Goal: Task Accomplishment & Management: Manage account settings

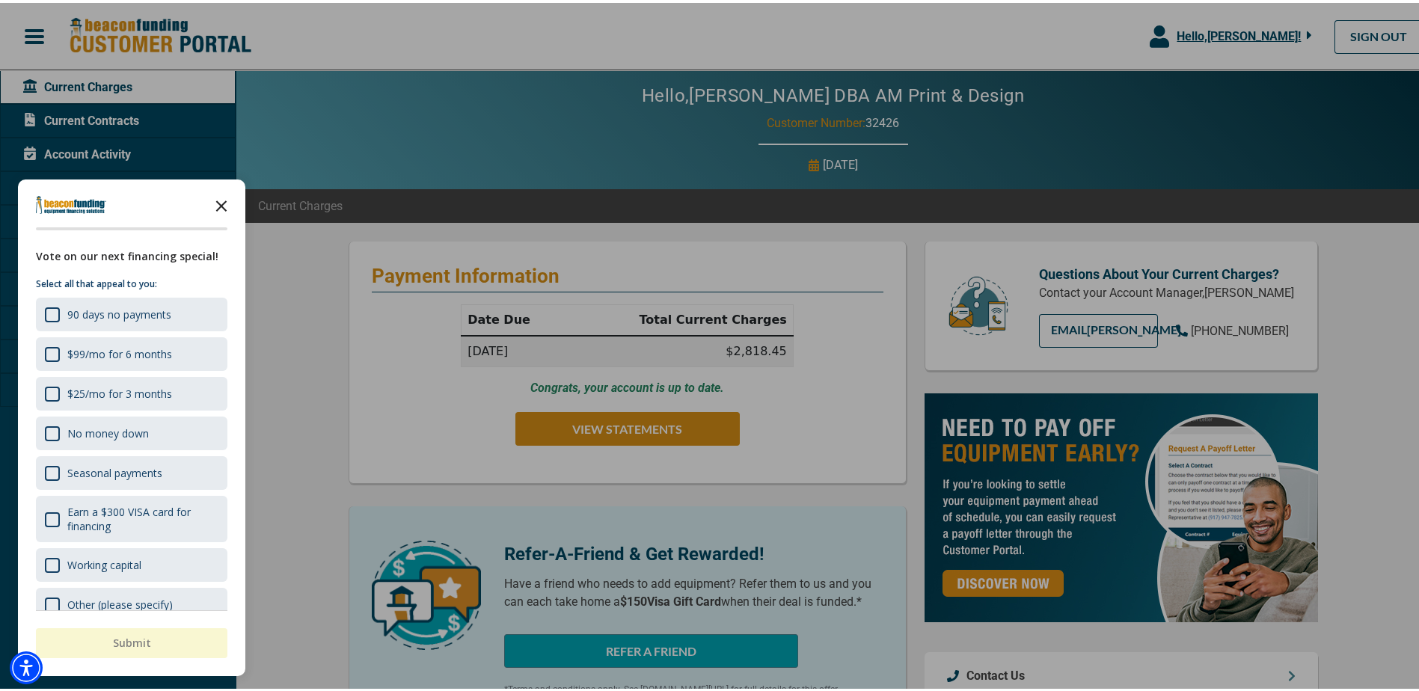
click at [225, 203] on icon "Close the survey" at bounding box center [221, 202] width 30 height 30
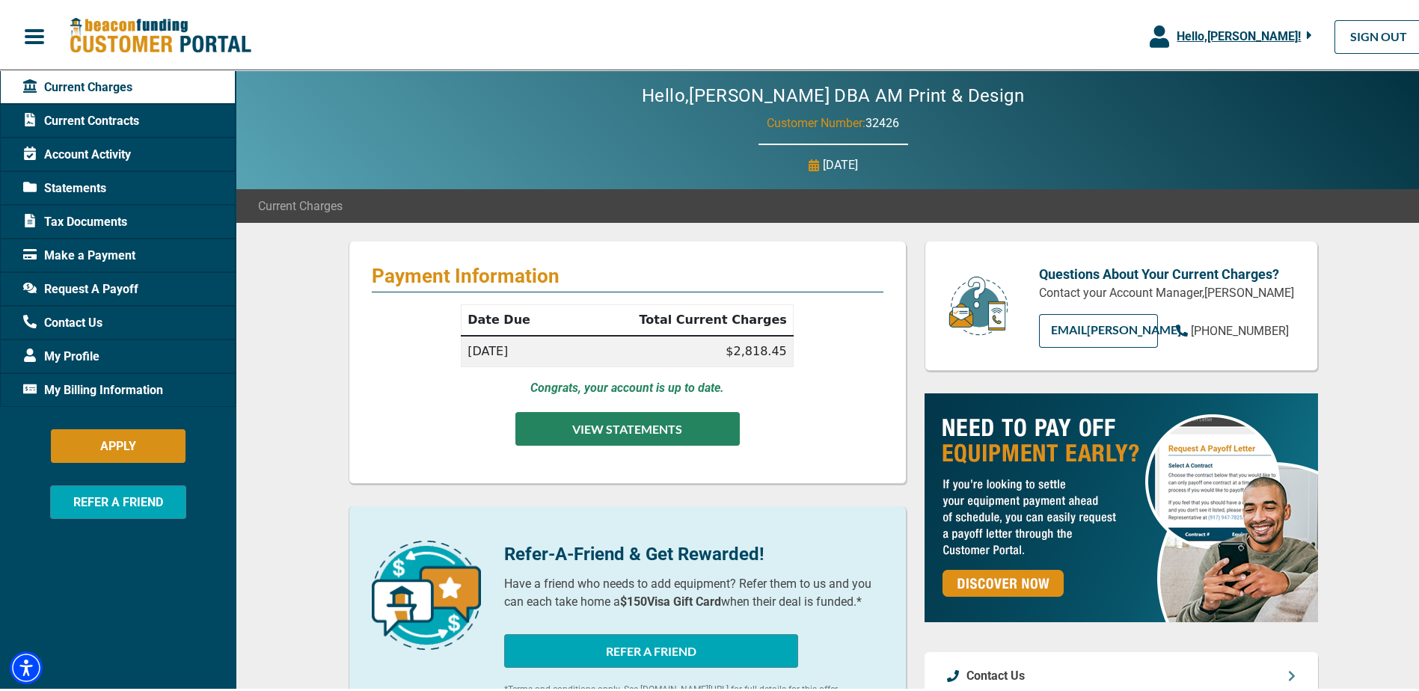
click at [648, 434] on button "VIEW STATEMENTS" at bounding box center [627, 426] width 224 height 34
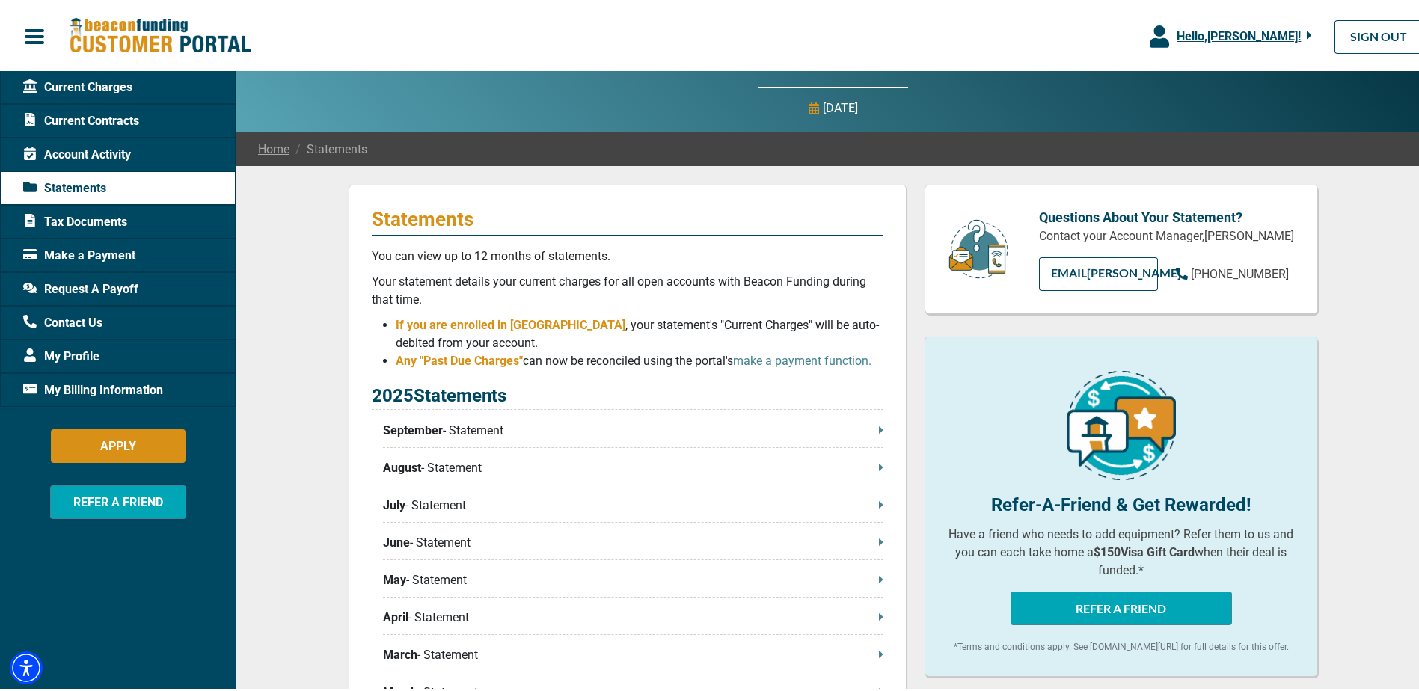
scroll to position [150, 0]
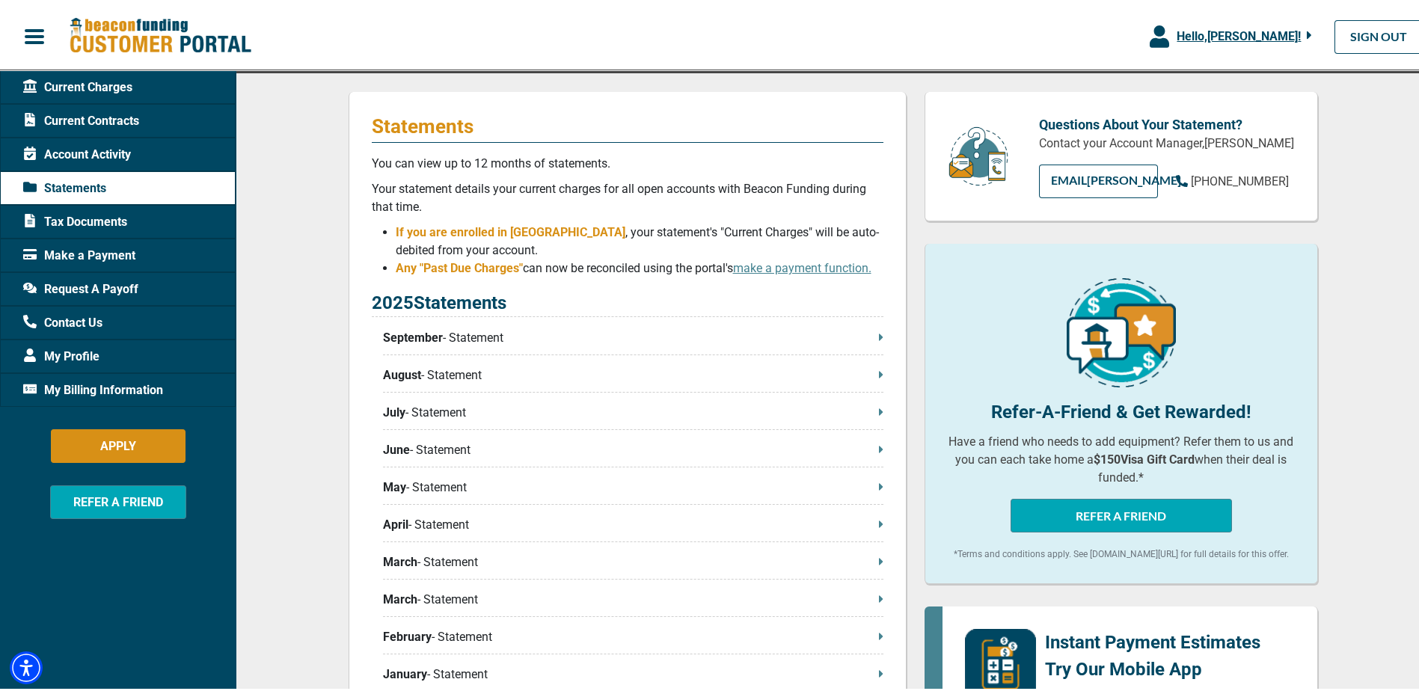
click at [879, 338] on icon at bounding box center [881, 334] width 4 height 12
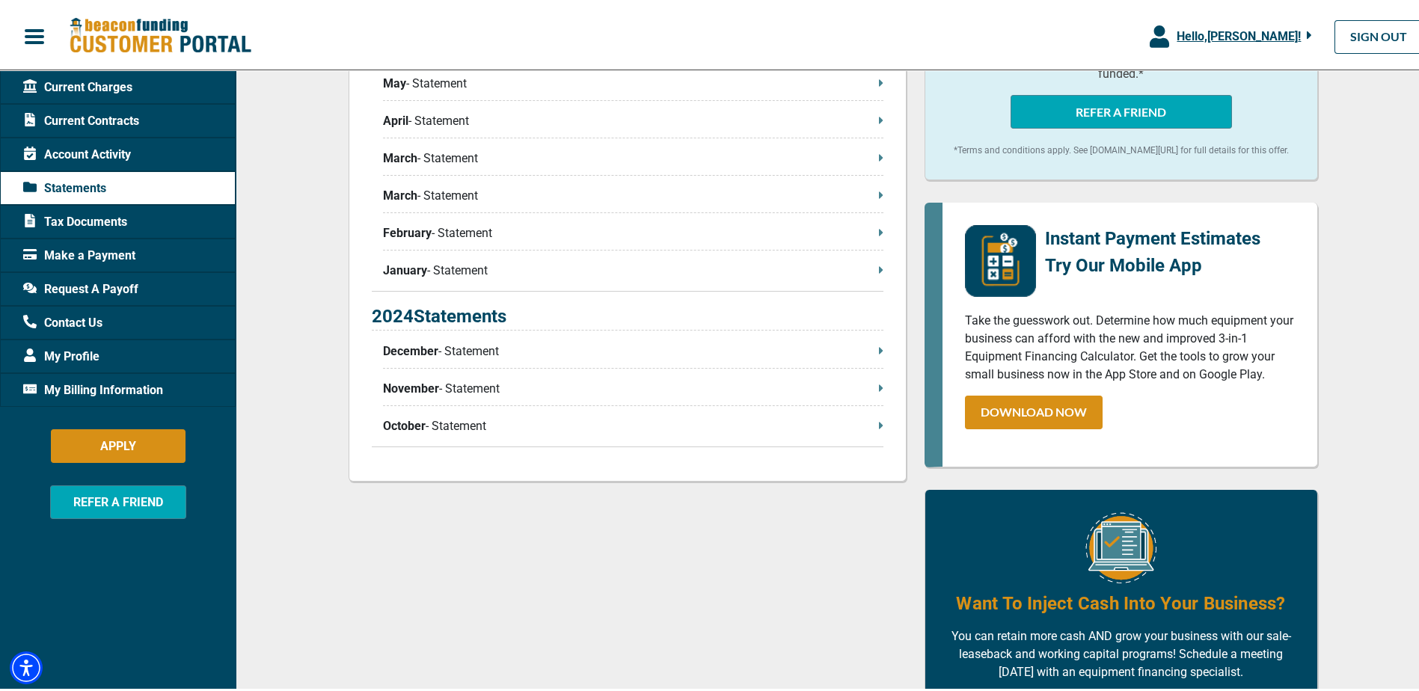
scroll to position [673, 0]
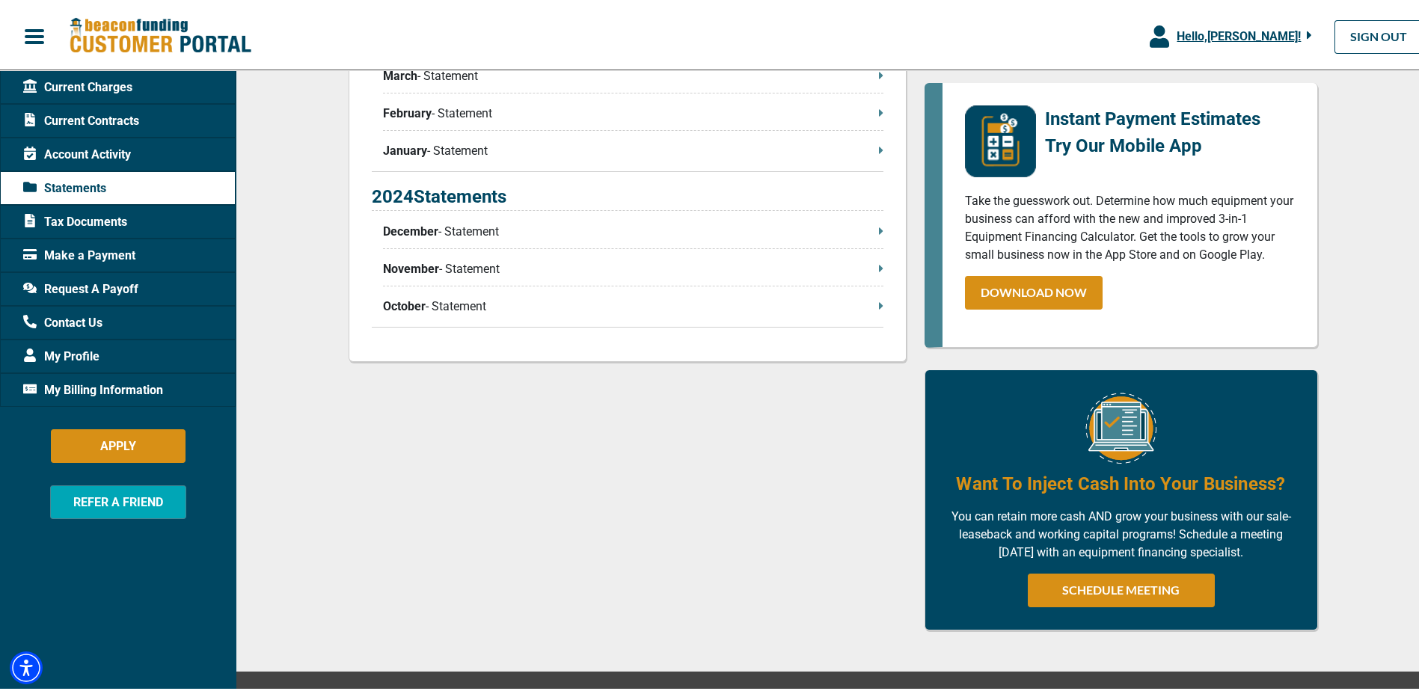
click at [73, 149] on span "Account Activity" at bounding box center [77, 152] width 108 height 18
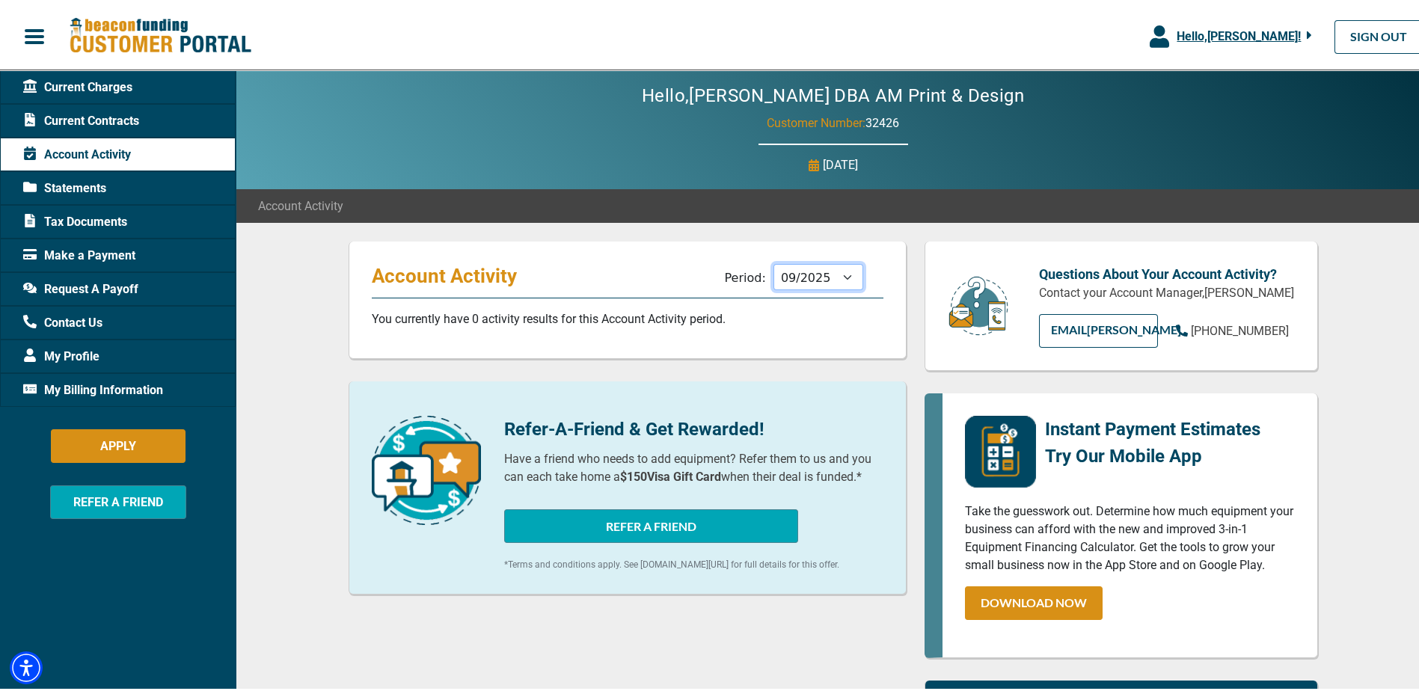
click at [805, 283] on select "10/2025 09/2025 08/2025 07/2025 06/2025 05/2025 04/2025 03/2025 02/2025 01/2025…" at bounding box center [819, 274] width 90 height 26
select select "10/2024"
click at [774, 261] on select "10/2025 09/2025 08/2025 07/2025 06/2025 05/2025 04/2025 03/2025 02/2025 01/2025…" at bounding box center [819, 274] width 90 height 26
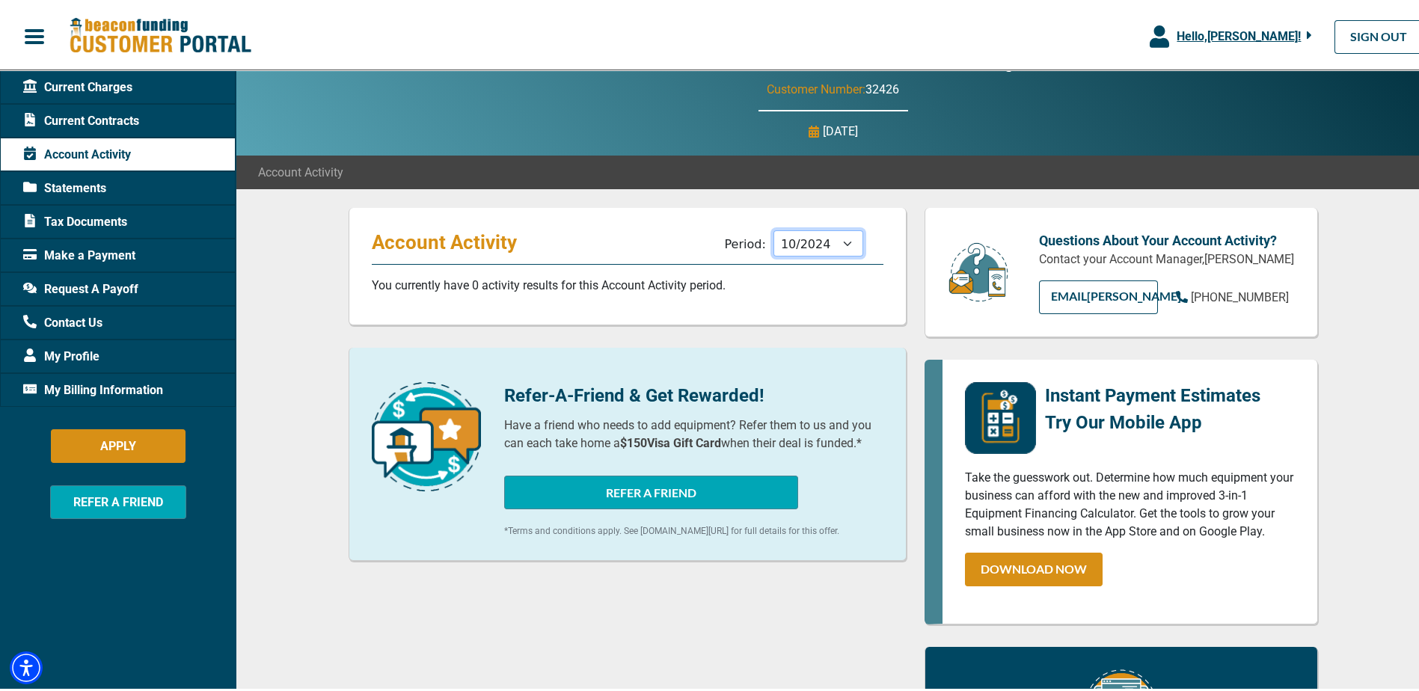
scroll to position [21, 0]
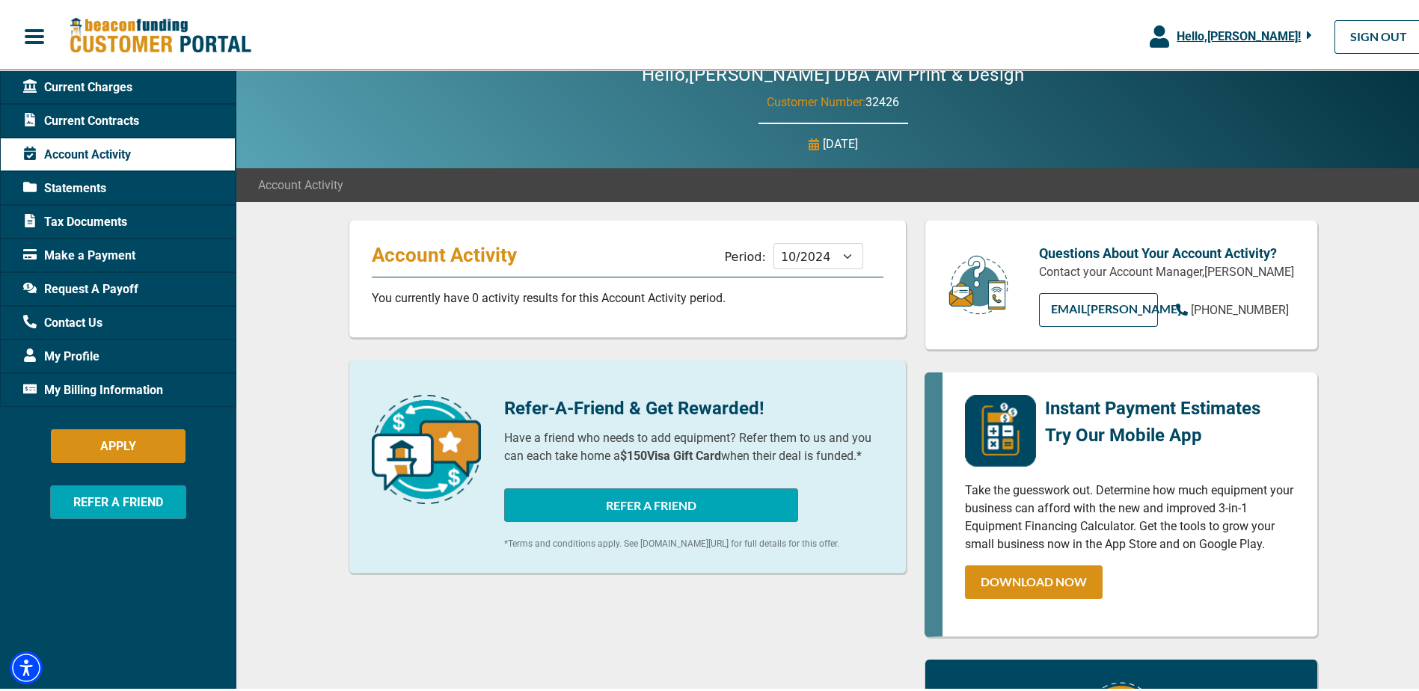
click at [57, 120] on span "Current Contracts" at bounding box center [81, 118] width 116 height 18
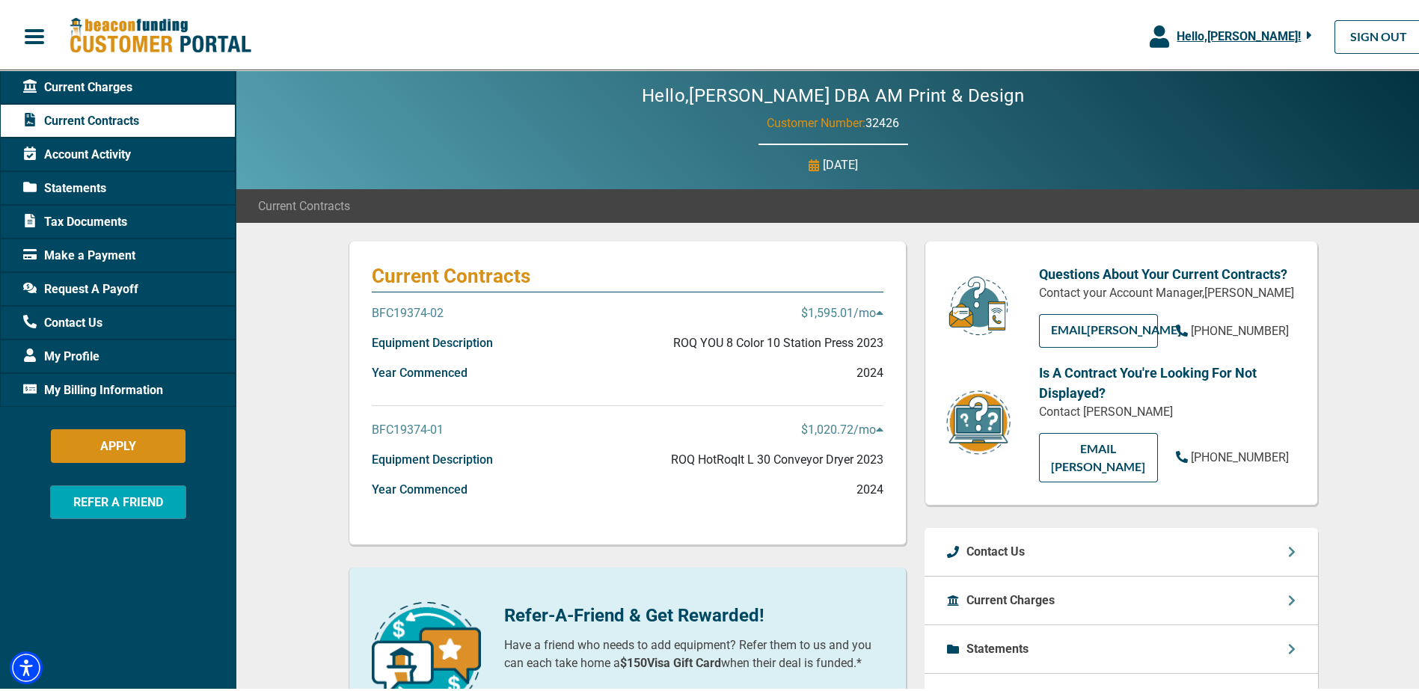
click at [875, 489] on p "2024" at bounding box center [870, 487] width 27 height 18
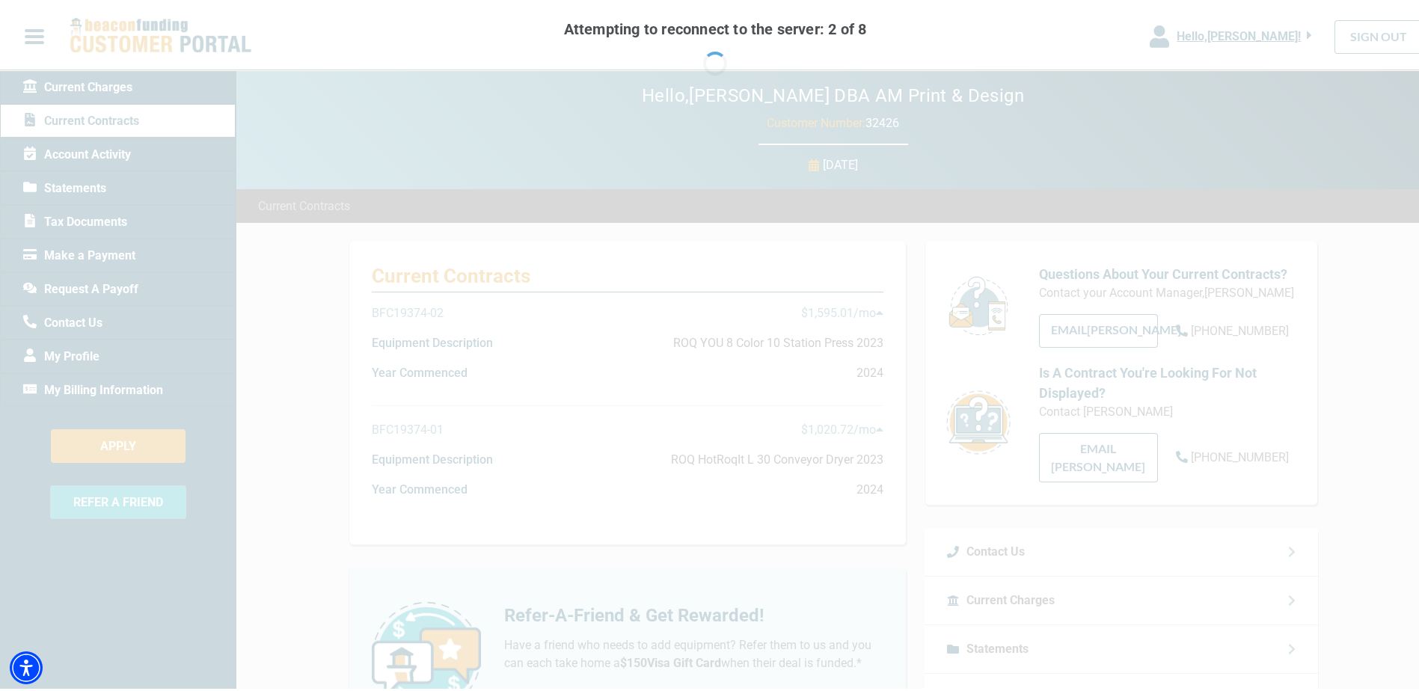
click at [646, 156] on div "Attempting to reconnect to the server: 2 of 8 Retry Alternatively, reload" at bounding box center [715, 345] width 1430 height 691
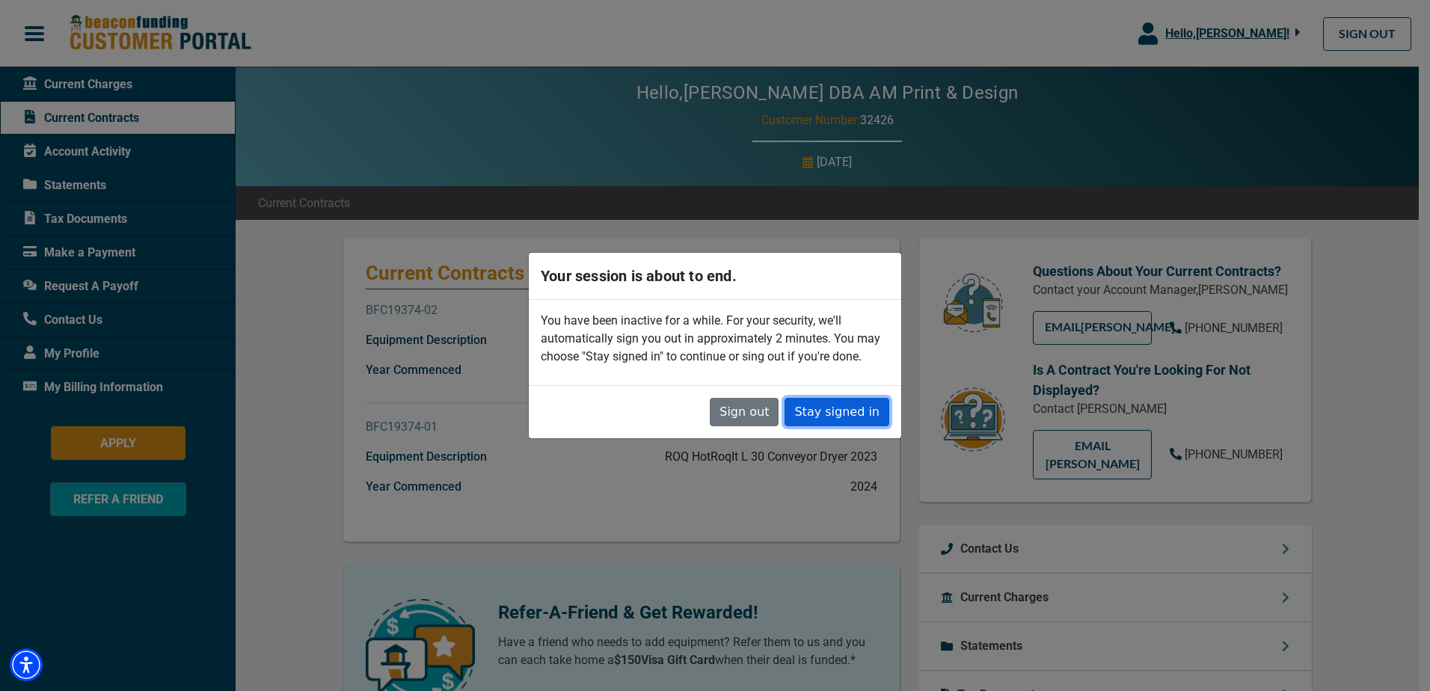
click at [833, 411] on button "Stay signed in" at bounding box center [837, 412] width 105 height 28
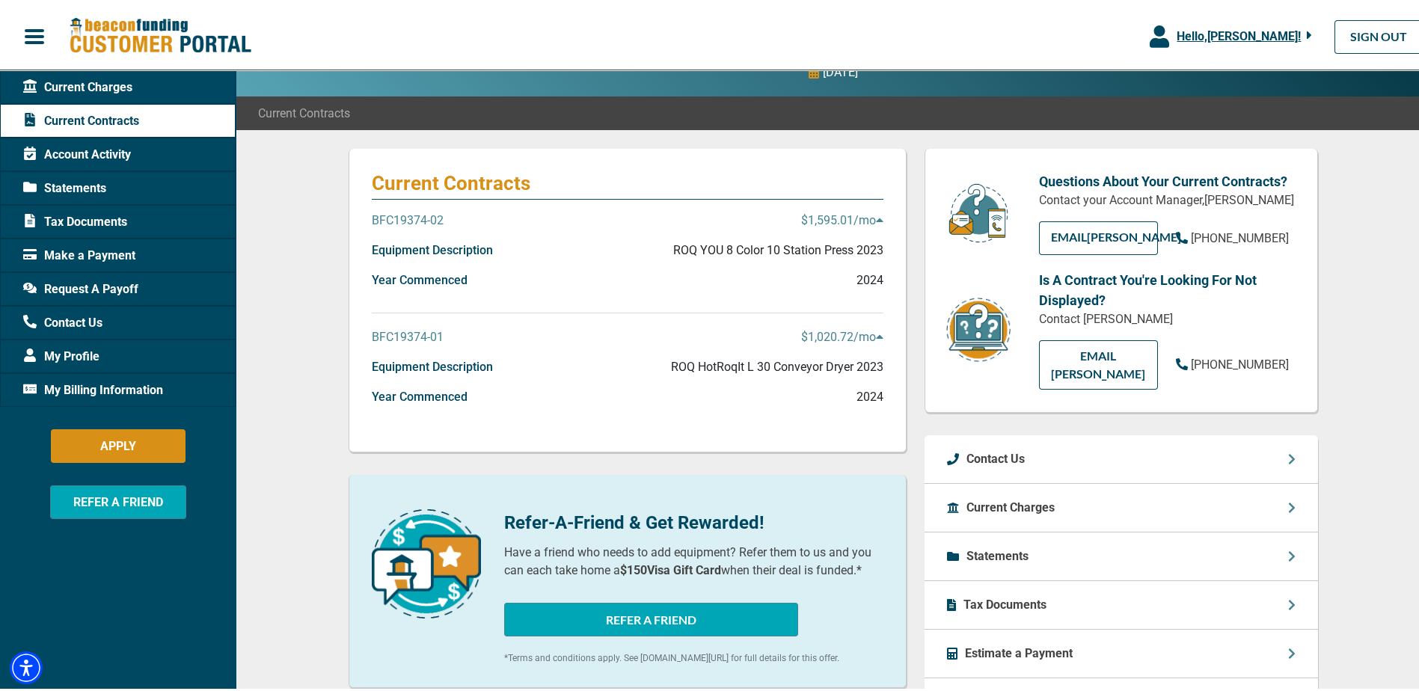
scroll to position [75, 0]
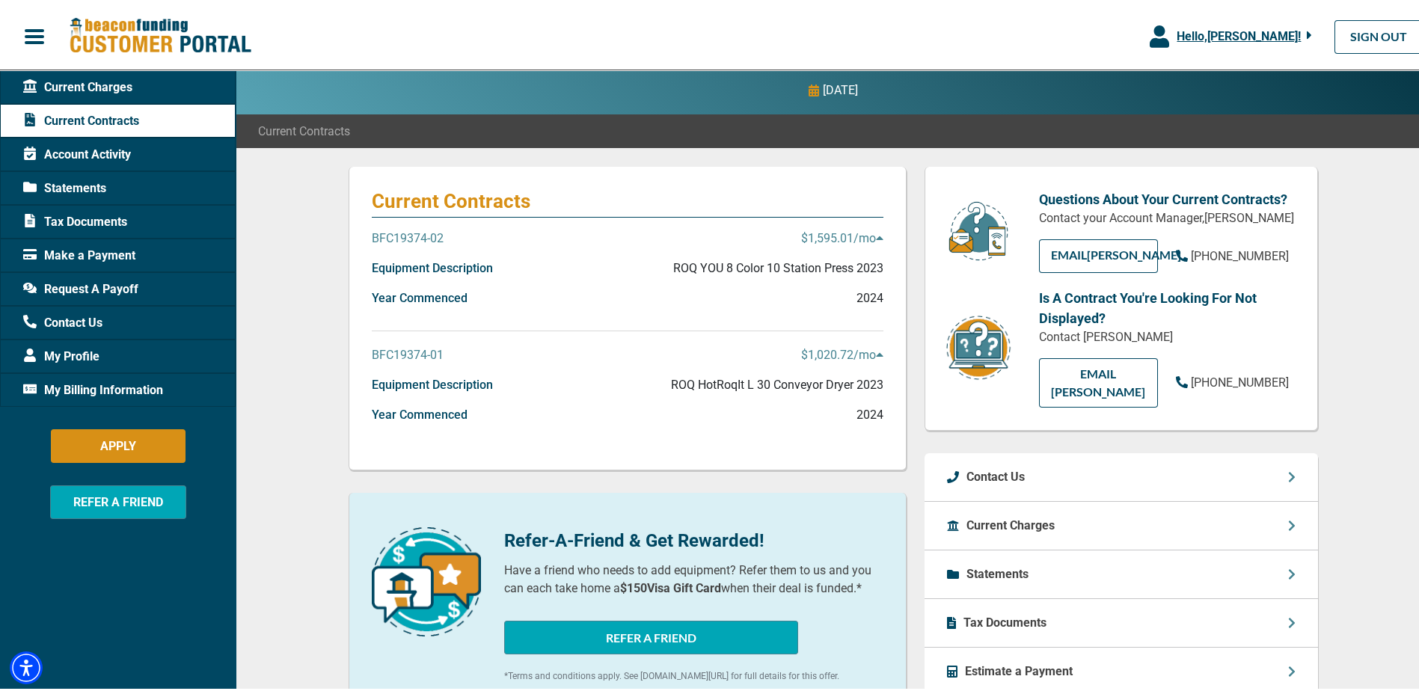
click at [94, 87] on span "Current Charges" at bounding box center [77, 85] width 109 height 18
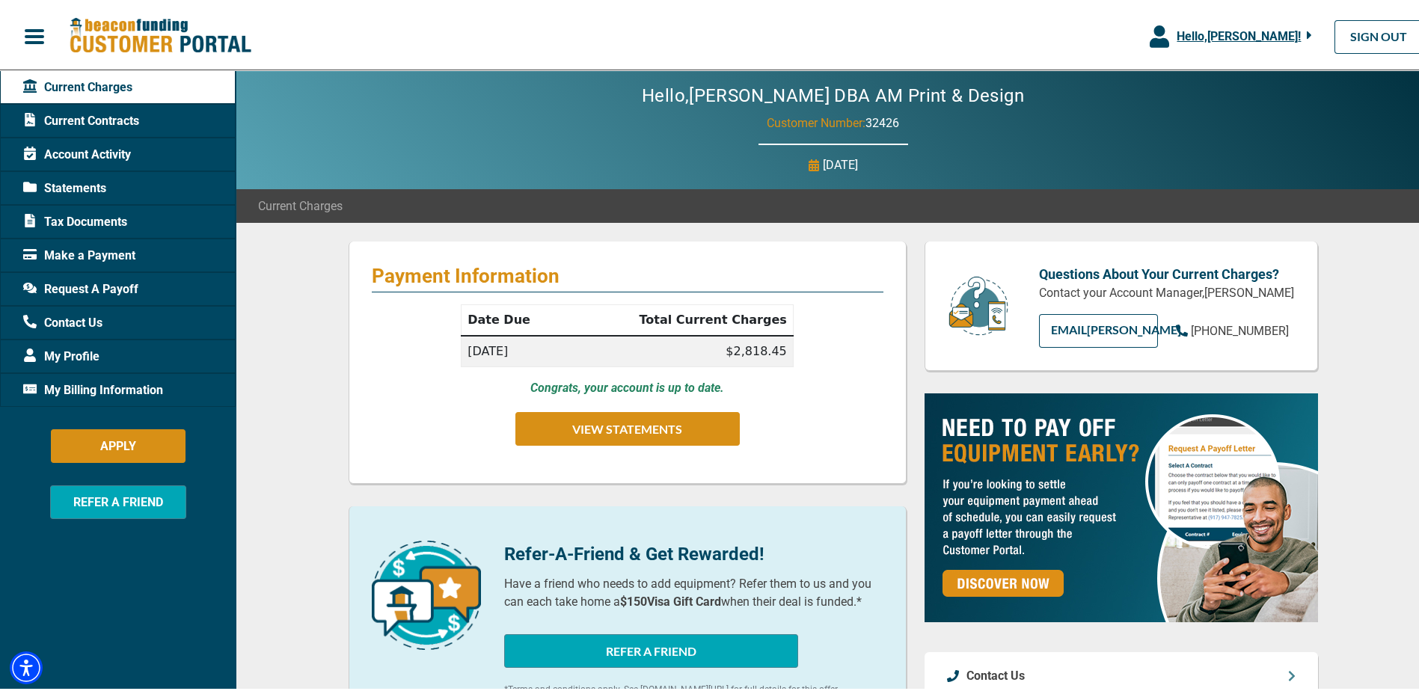
click at [91, 382] on span "My Billing Information" at bounding box center [93, 388] width 140 height 18
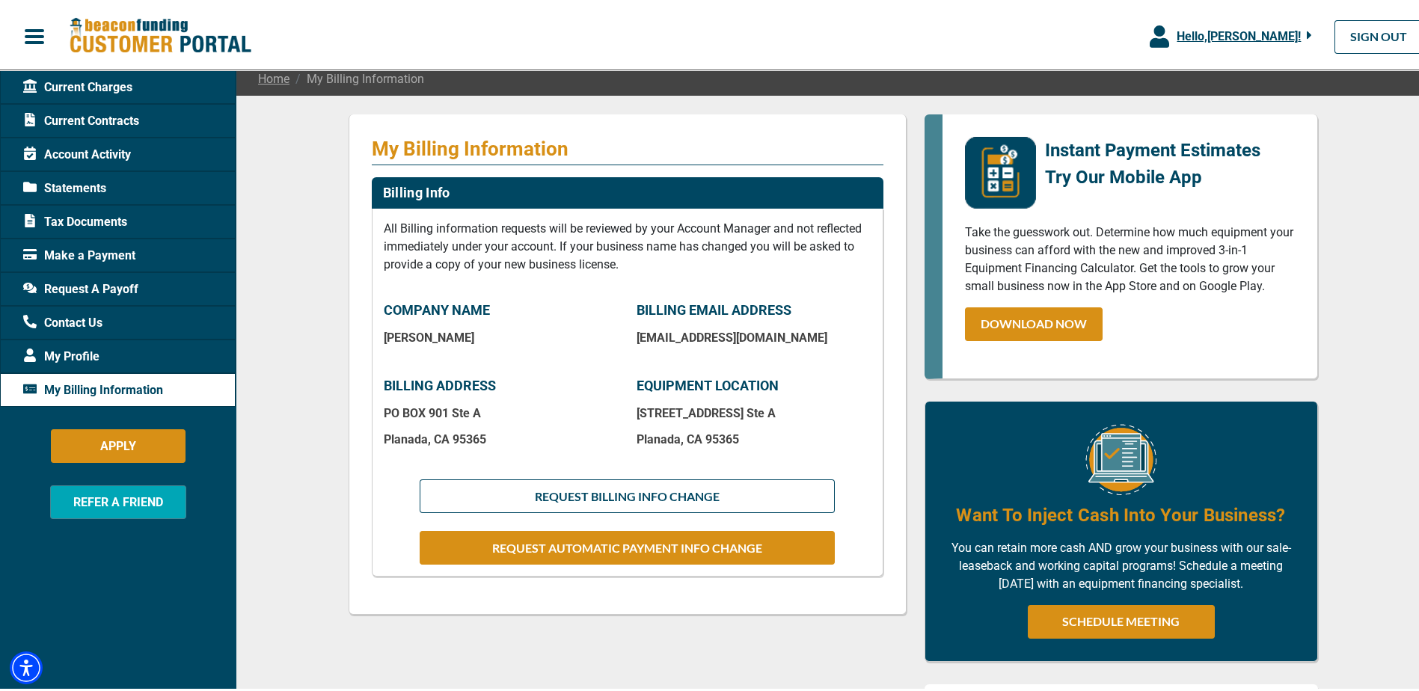
scroll to position [224, 0]
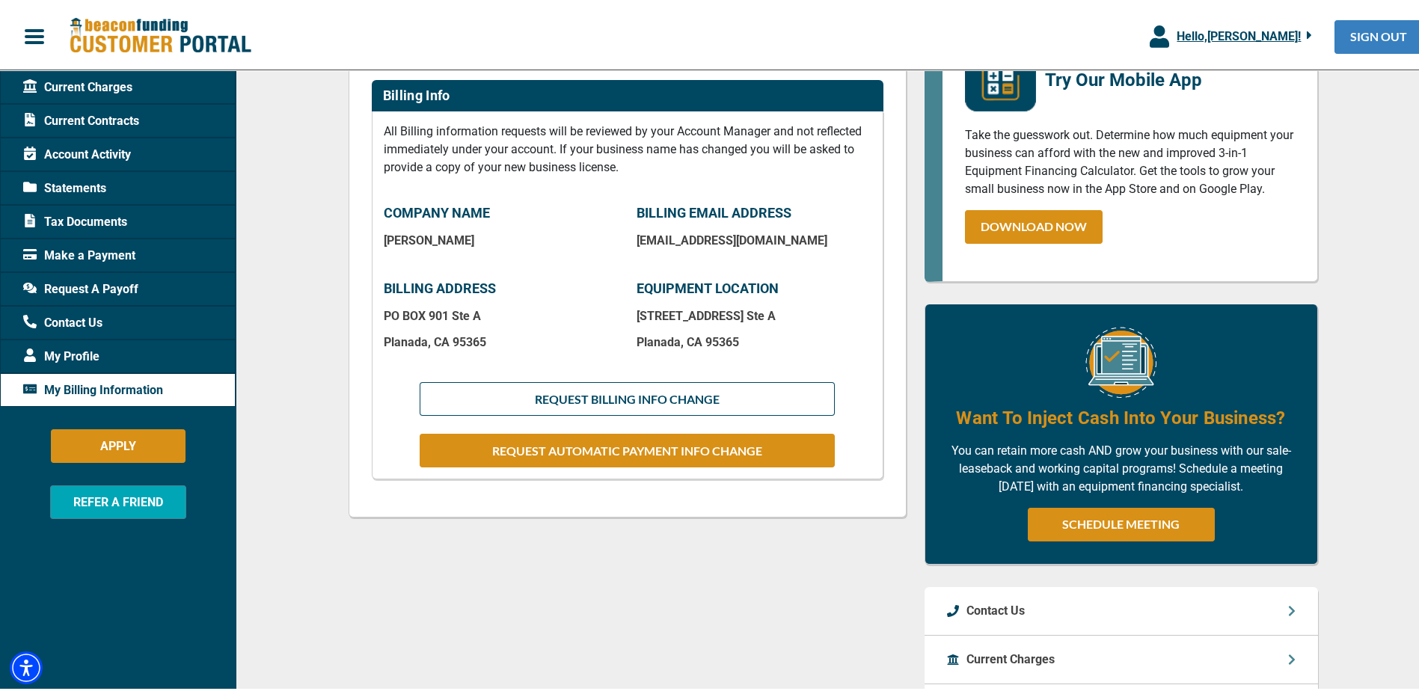
click at [1365, 25] on link "SIGN OUT" at bounding box center [1379, 34] width 88 height 34
